Goal: Download file/media

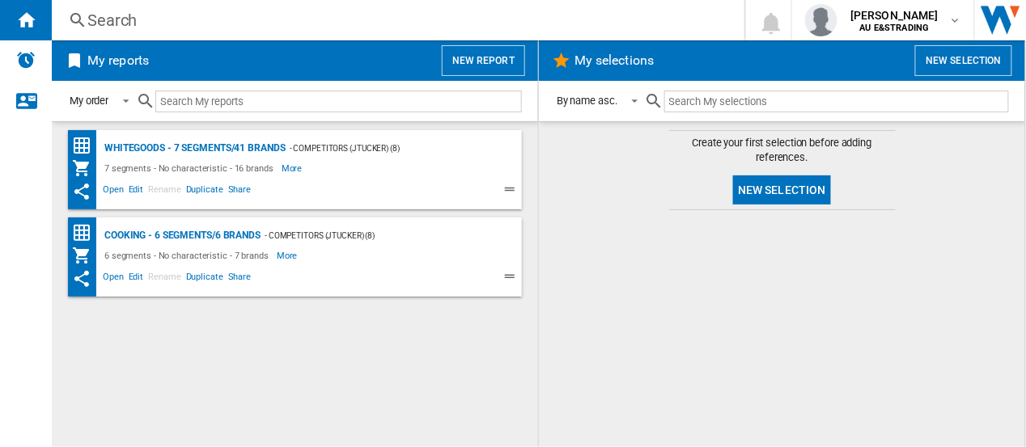
drag, startPoint x: 111, startPoint y: 188, endPoint x: 672, endPoint y: 228, distance: 563.0
click at [672, 228] on div at bounding box center [782, 328] width 454 height 221
click at [111, 189] on span "Open" at bounding box center [113, 191] width 26 height 19
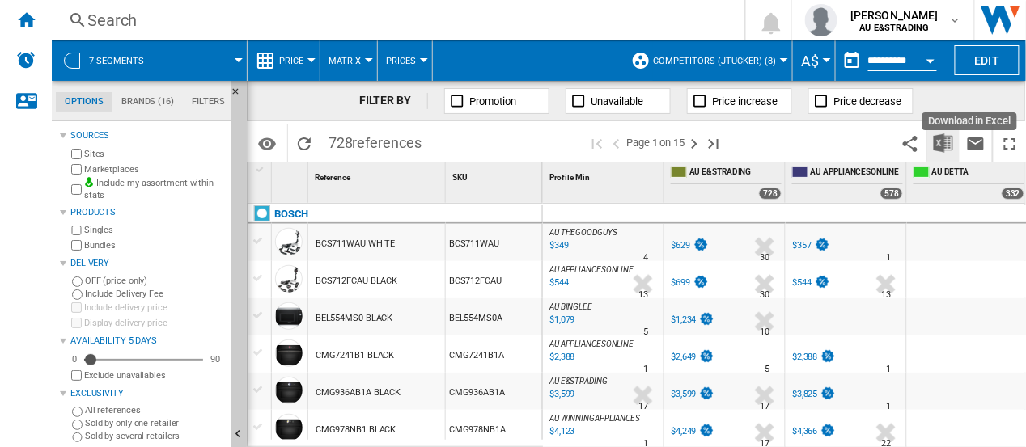
click at [943, 142] on img "Download in Excel" at bounding box center [943, 142] width 19 height 19
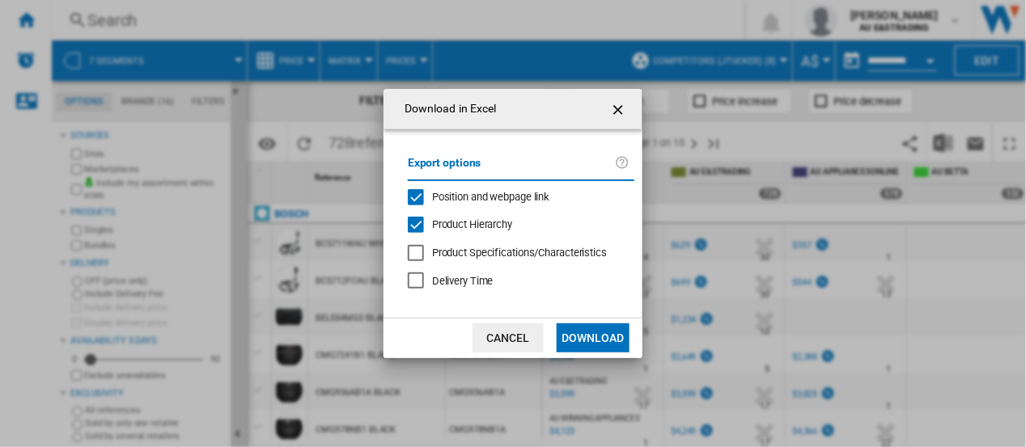
click at [417, 198] on div "Position and webpage link" at bounding box center [416, 197] width 16 height 16
click at [585, 339] on button "Download" at bounding box center [593, 338] width 73 height 29
